Goal: Navigation & Orientation: Find specific page/section

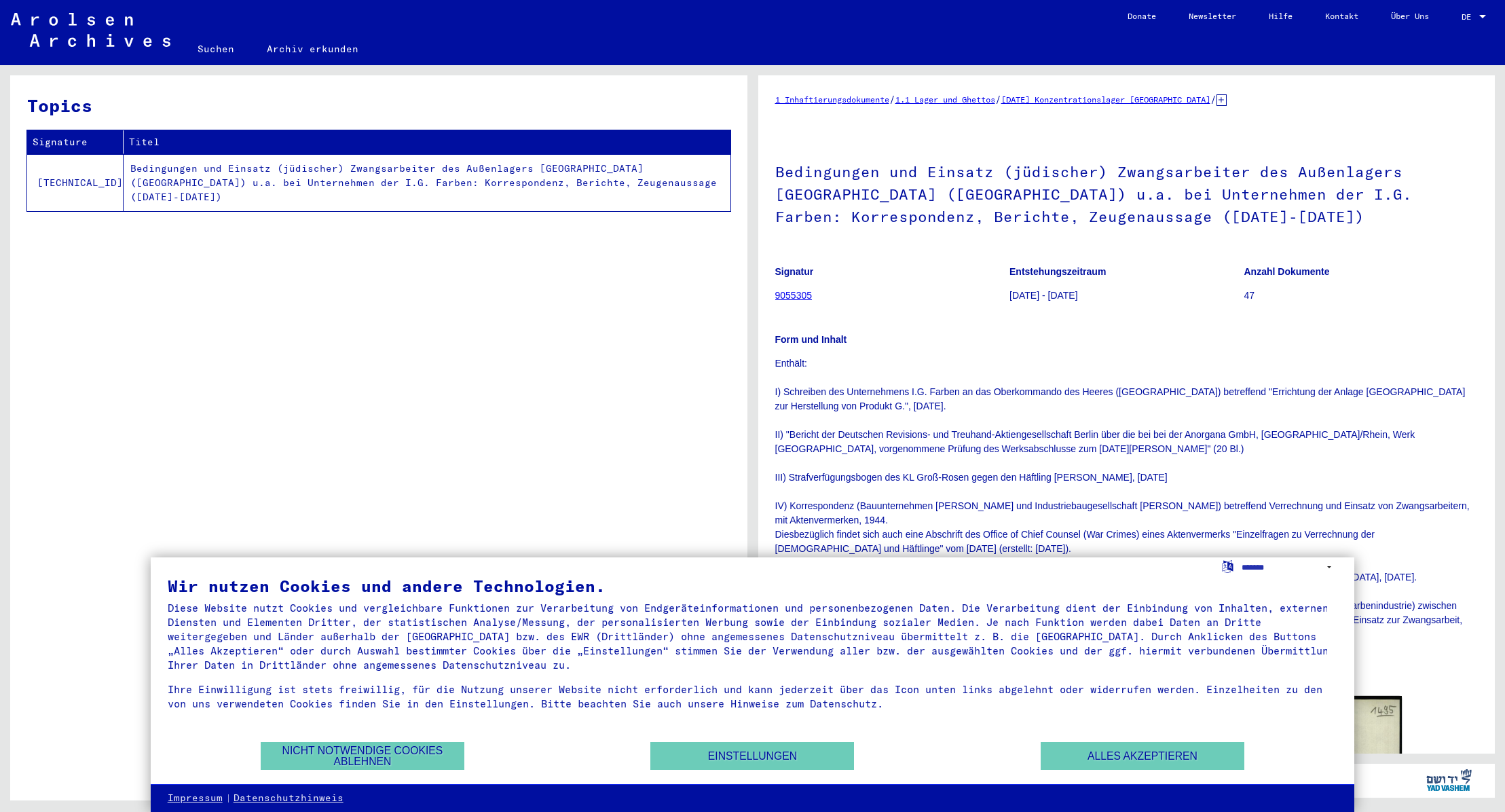
click at [407, 753] on button "Nicht notwendige Cookies ablehnen" at bounding box center [363, 756] width 204 height 28
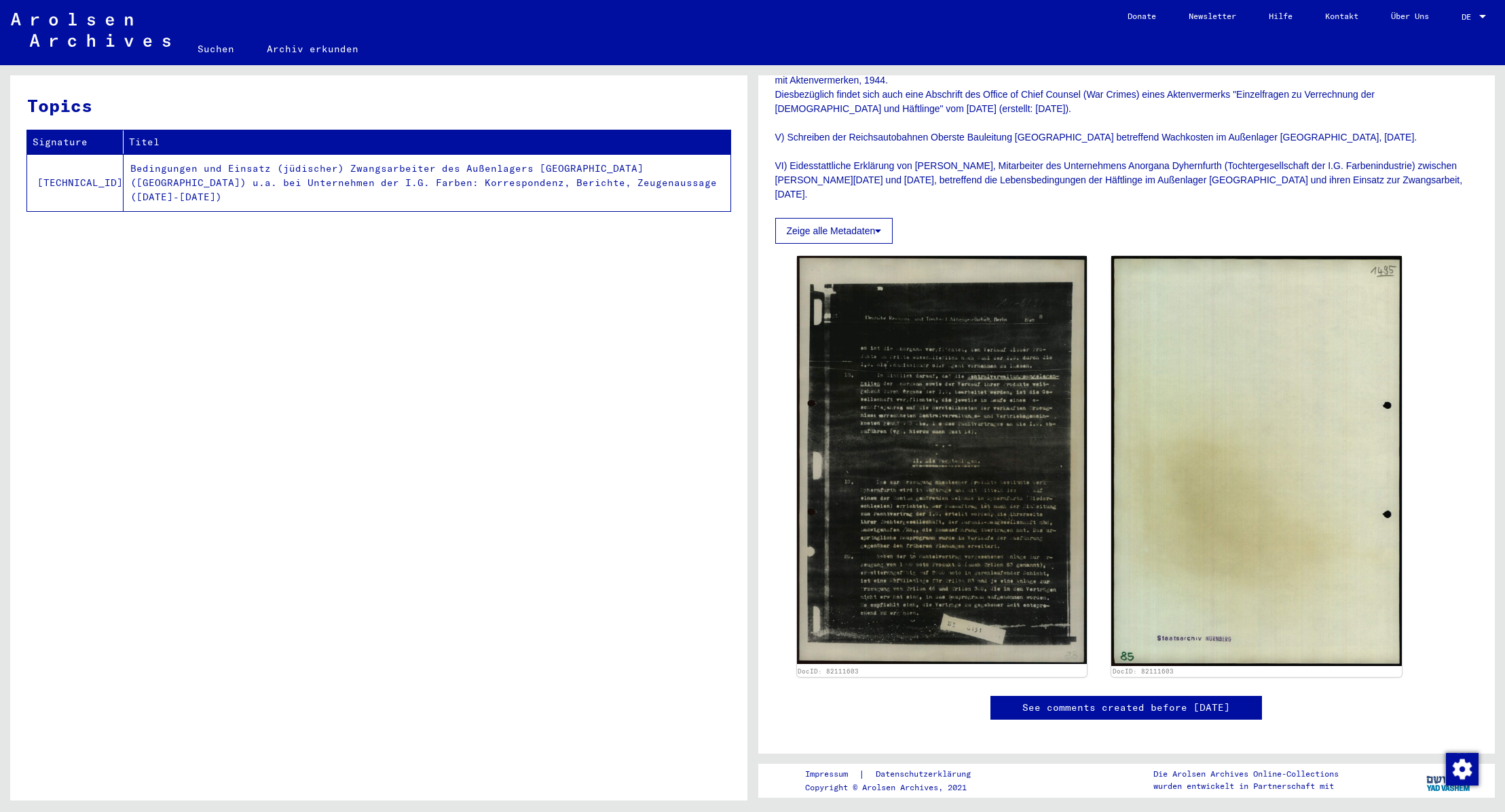
scroll to position [453, 0]
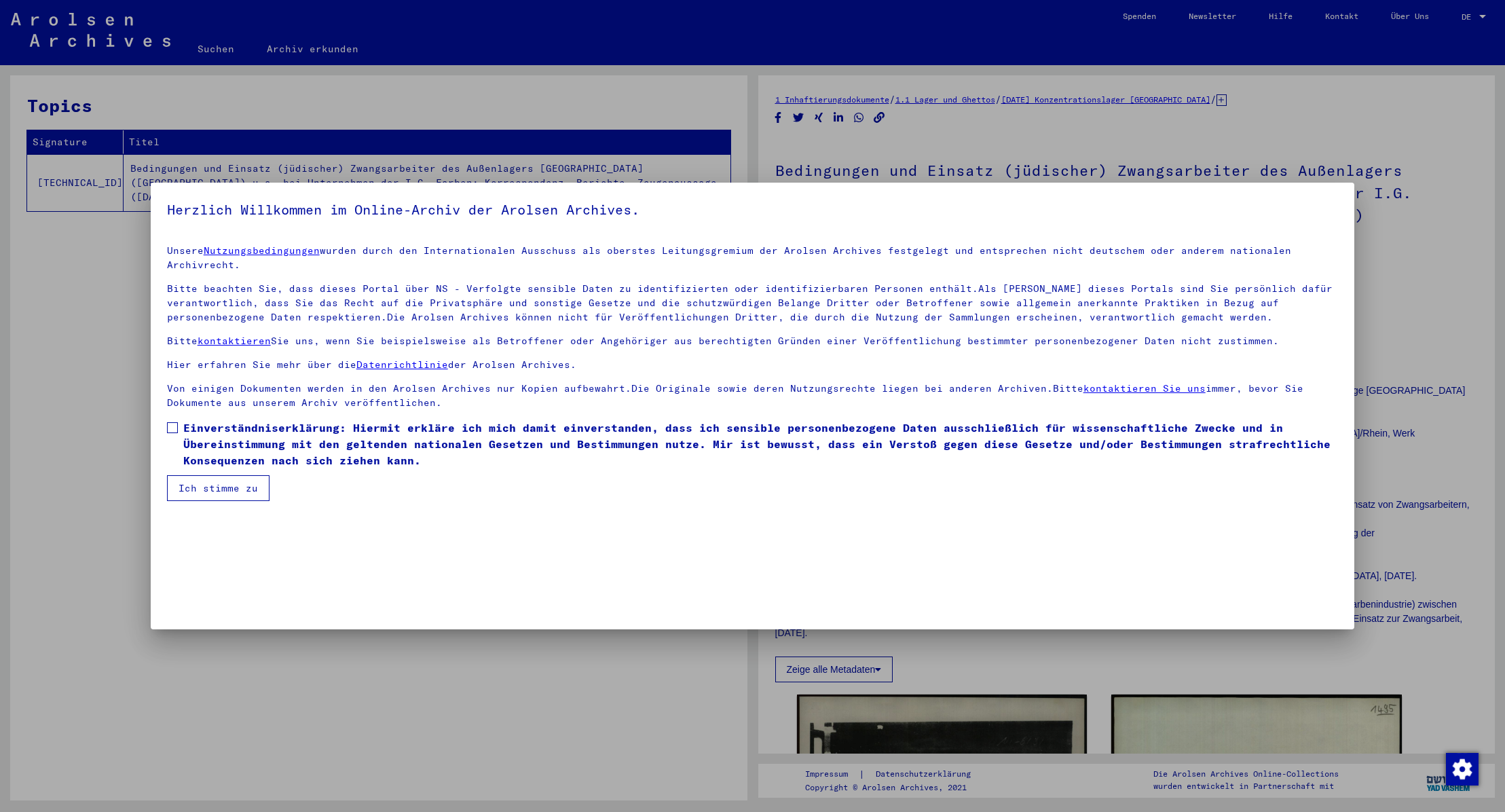
click at [233, 574] on mat-dialog-container "Herzlich Willkommen im Online-Archiv der Arolsen Archives. Unsere Nutzungsbedin…" at bounding box center [752, 406] width 1205 height 446
click at [273, 657] on div at bounding box center [752, 406] width 1505 height 812
click at [1326, 504] on mat-dialog-container "Herzlich Willkommen im Online-Archiv der Arolsen Archives. Unsere Nutzungsbedin…" at bounding box center [752, 406] width 1205 height 446
click at [1313, 264] on p "Unsere Nutzungsbedingungen wurden durch den Internationalen Ausschuss als obers…" at bounding box center [752, 257] width 1172 height 28
click at [233, 489] on button "Ich stimme zu" at bounding box center [218, 488] width 103 height 26
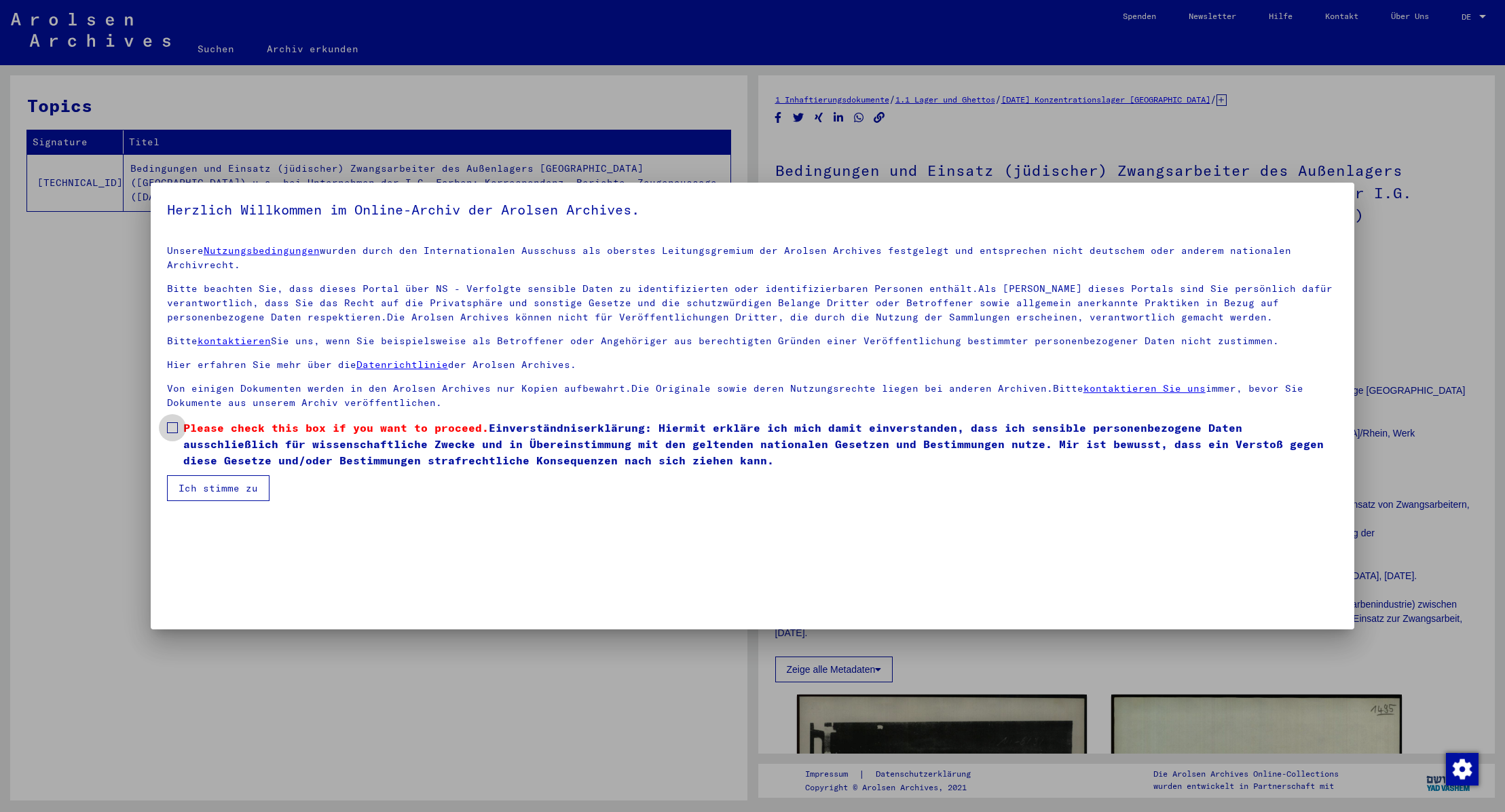
click at [173, 427] on span at bounding box center [172, 427] width 11 height 11
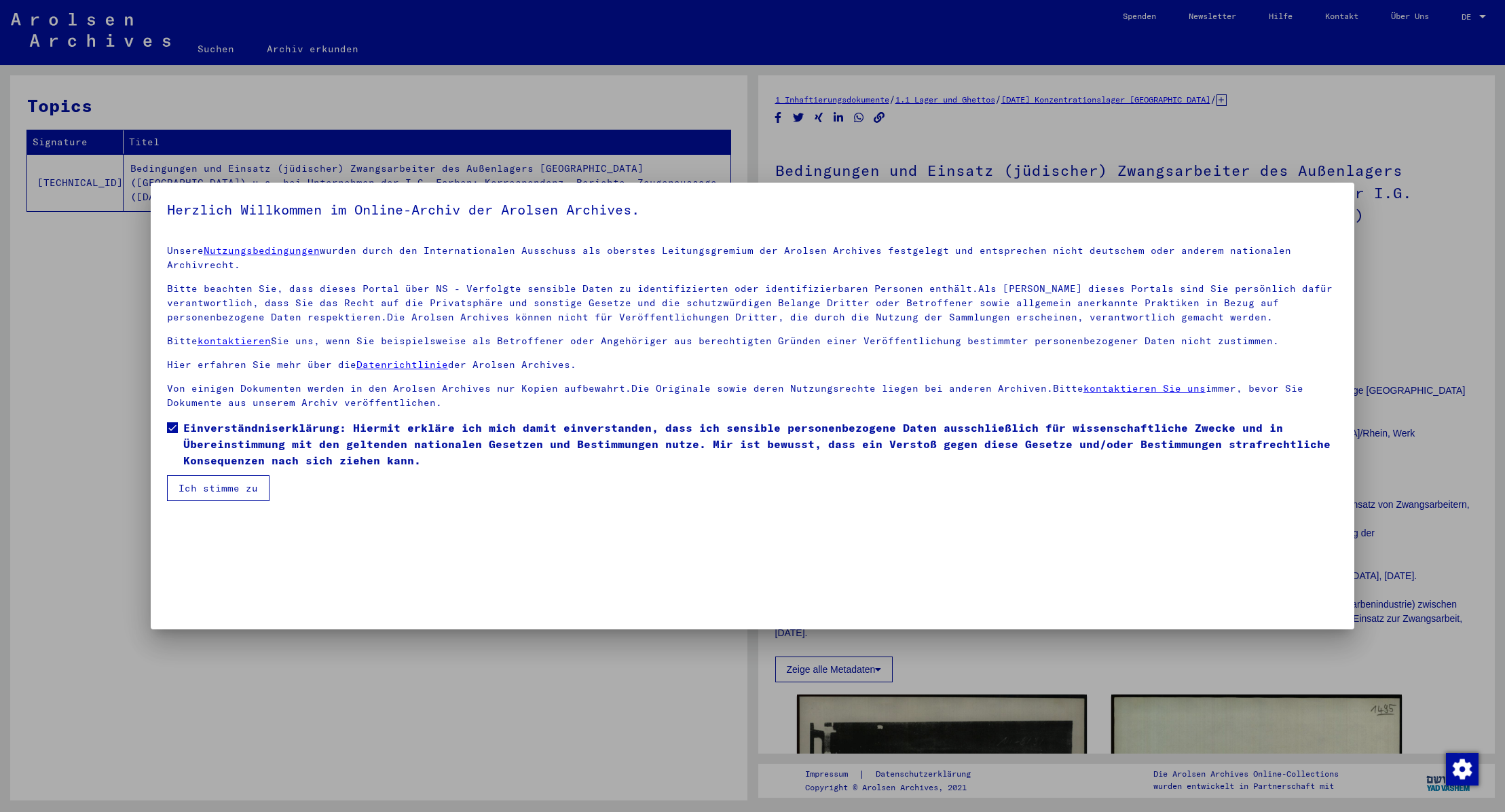
click at [218, 489] on button "Ich stimme zu" at bounding box center [218, 488] width 103 height 26
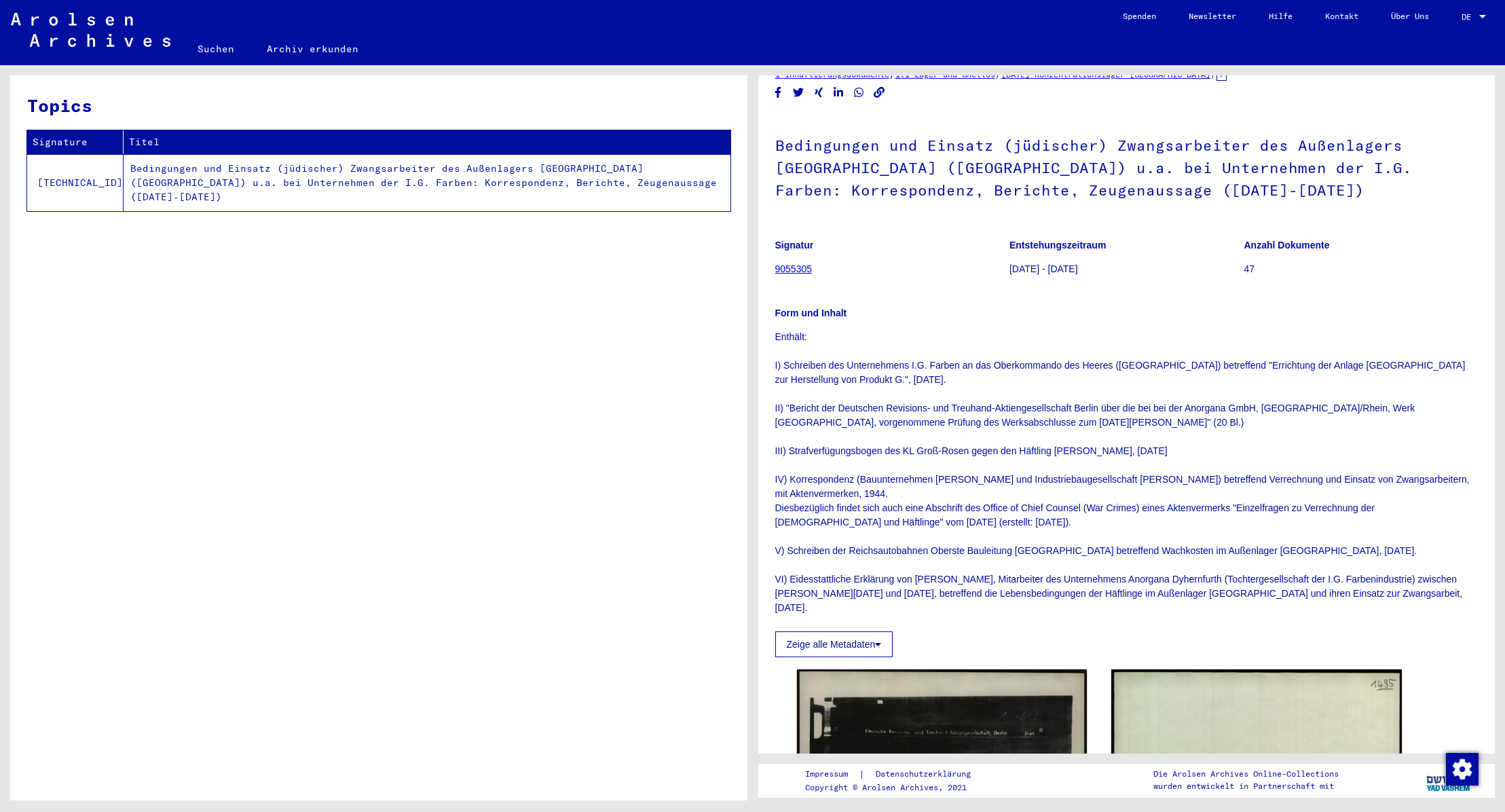
scroll to position [0, 0]
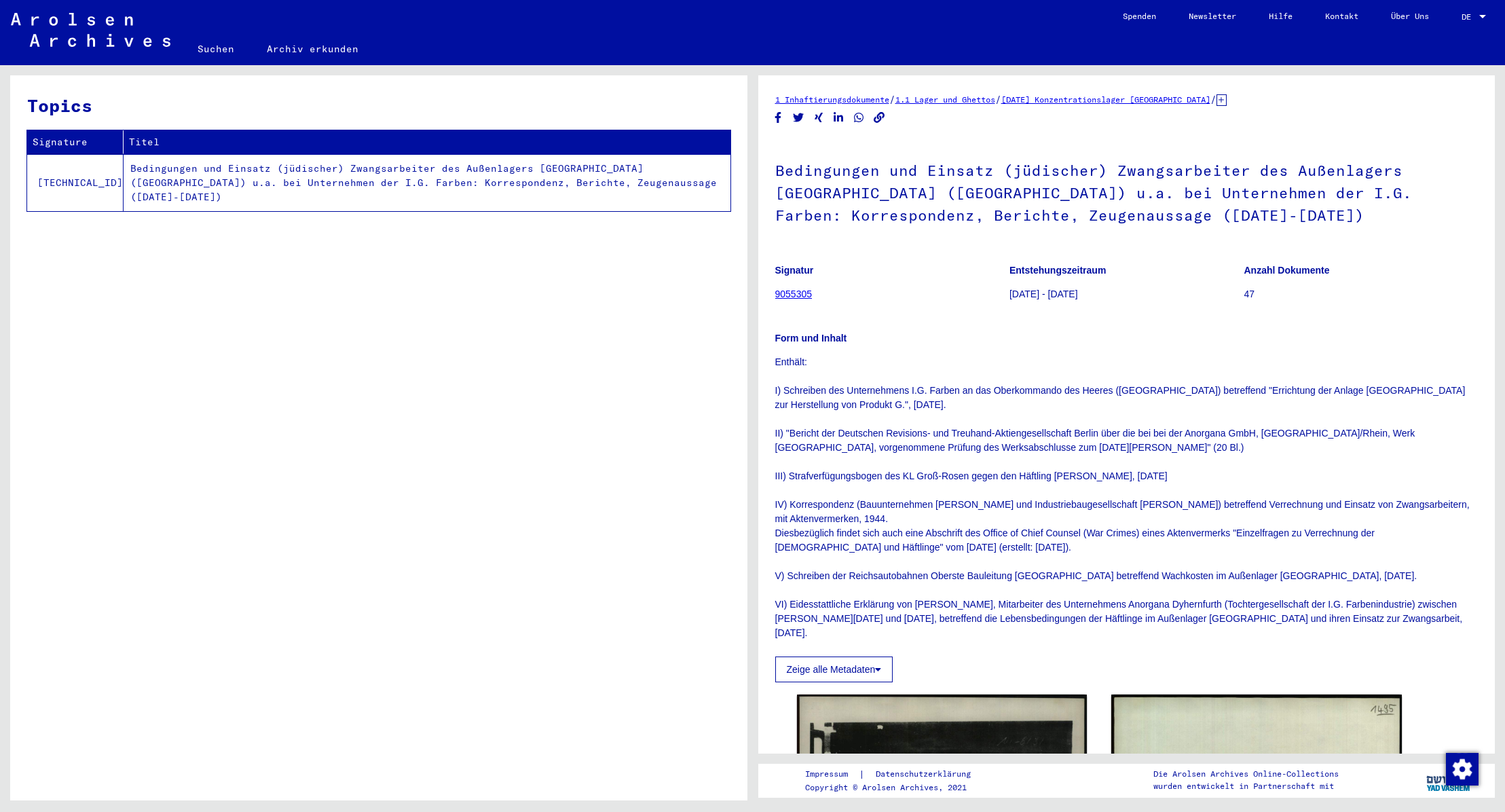
click at [1227, 97] on icon at bounding box center [1222, 99] width 10 height 11
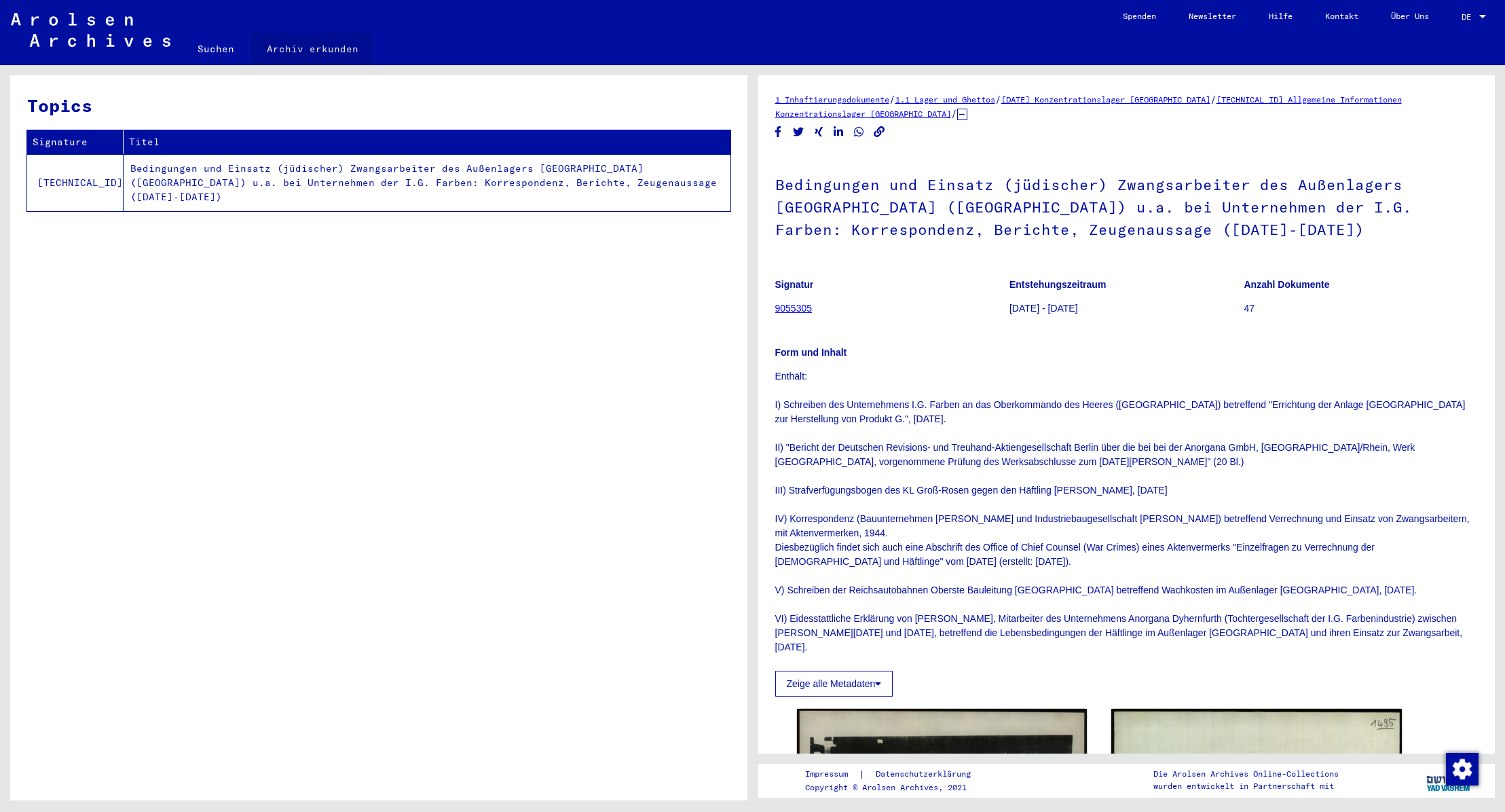
click at [302, 50] on link "Archiv erkunden" at bounding box center [312, 49] width 124 height 32
